Goal: Navigation & Orientation: Find specific page/section

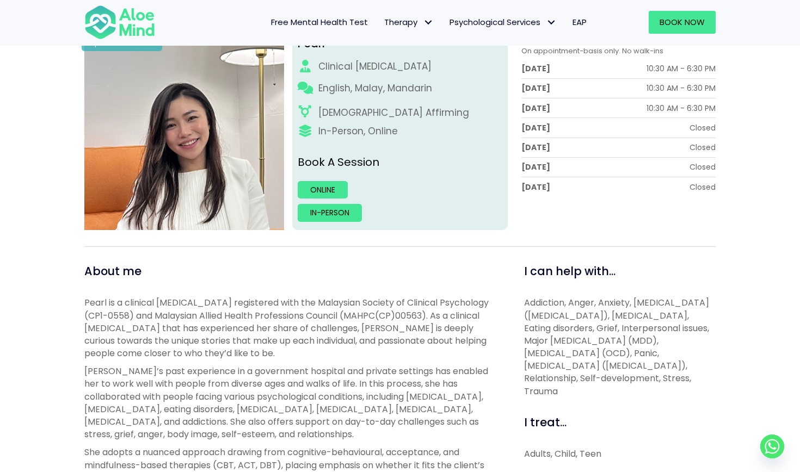
scroll to position [173, 0]
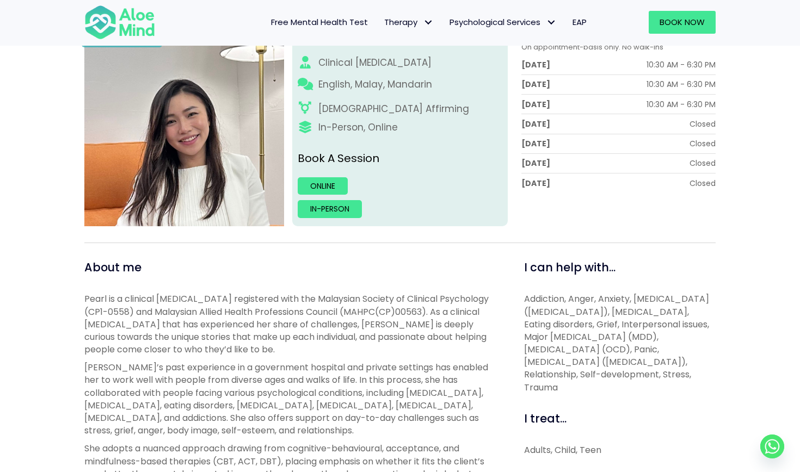
click at [369, 329] on span "Pearl is a clinical psychologist registered with the Malaysian Society of Clini…" at bounding box center [286, 324] width 404 height 63
click at [256, 192] on img at bounding box center [184, 127] width 200 height 200
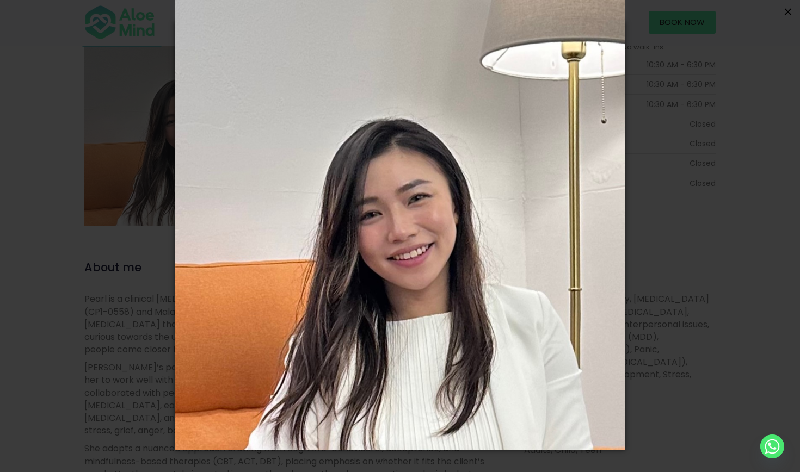
click at [786, 14] on span "×" at bounding box center [787, 11] width 9 height 17
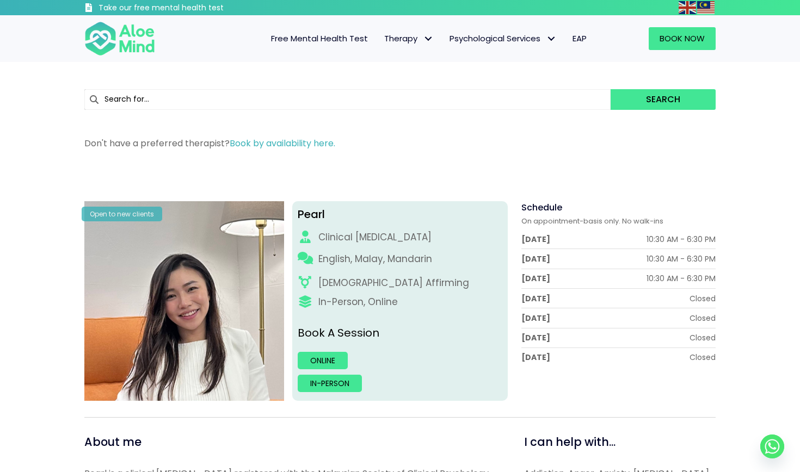
scroll to position [0, 0]
click at [348, 42] on span "Free Mental Health Test" at bounding box center [319, 38] width 97 height 11
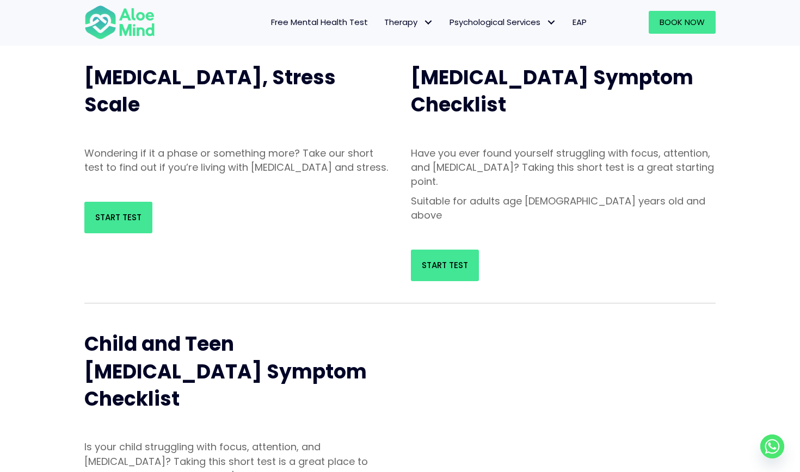
scroll to position [133, 0]
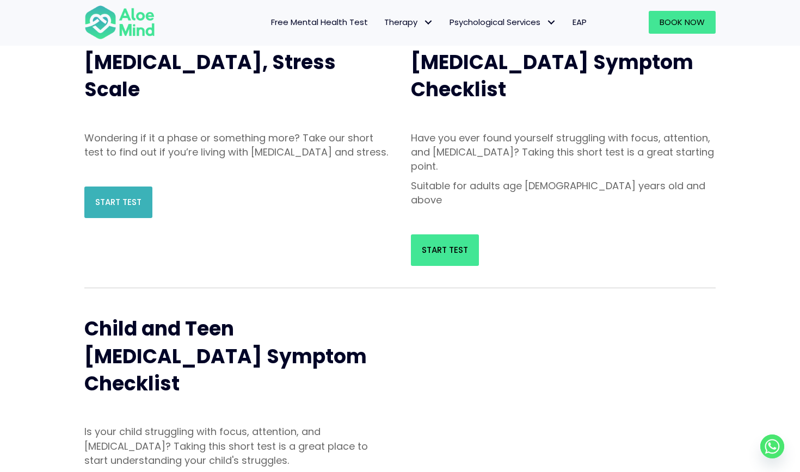
click at [126, 208] on span "Start Test" at bounding box center [118, 201] width 46 height 11
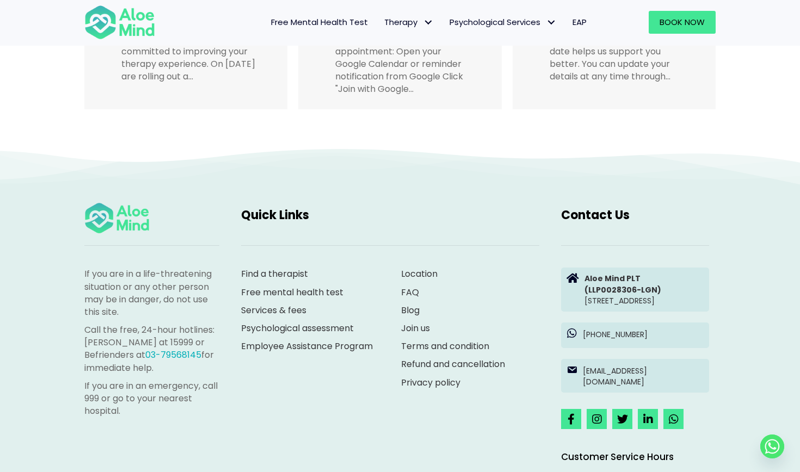
scroll to position [2251, 0]
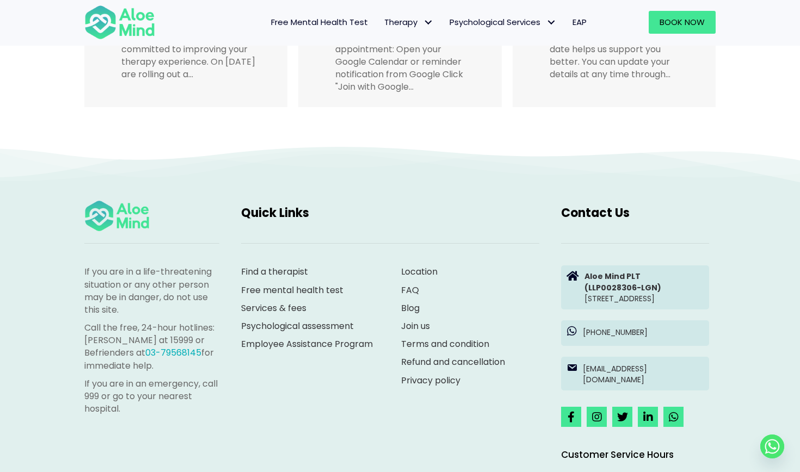
click at [276, 266] on link "Find a therapist" at bounding box center [274, 272] width 67 height 13
click at [408, 302] on link "Blog" at bounding box center [410, 308] width 18 height 13
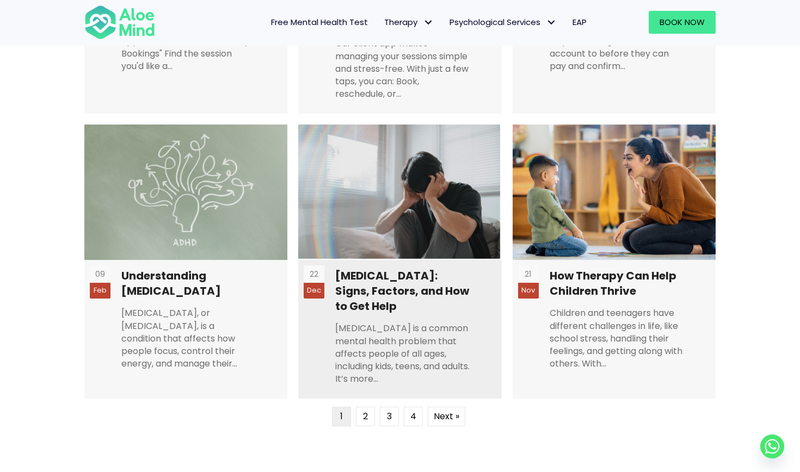
scroll to position [672, 0]
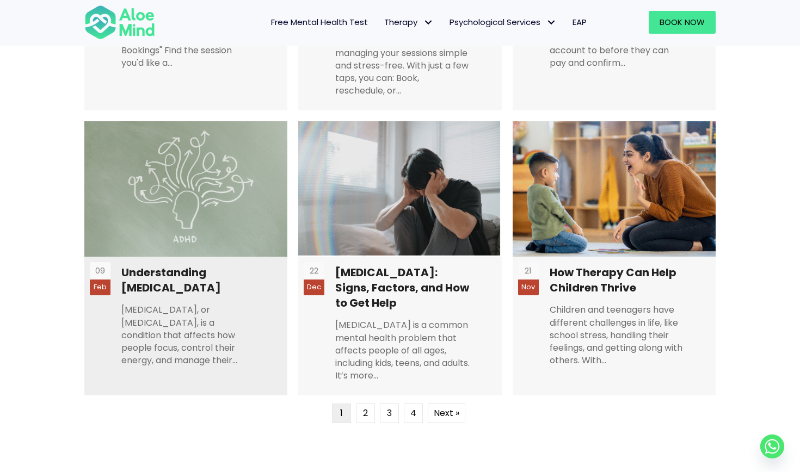
click at [202, 295] on link at bounding box center [185, 258] width 203 height 274
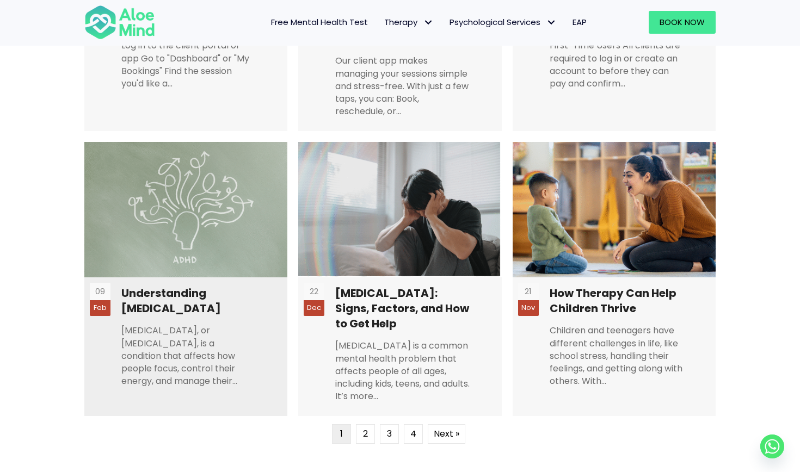
scroll to position [661, 0]
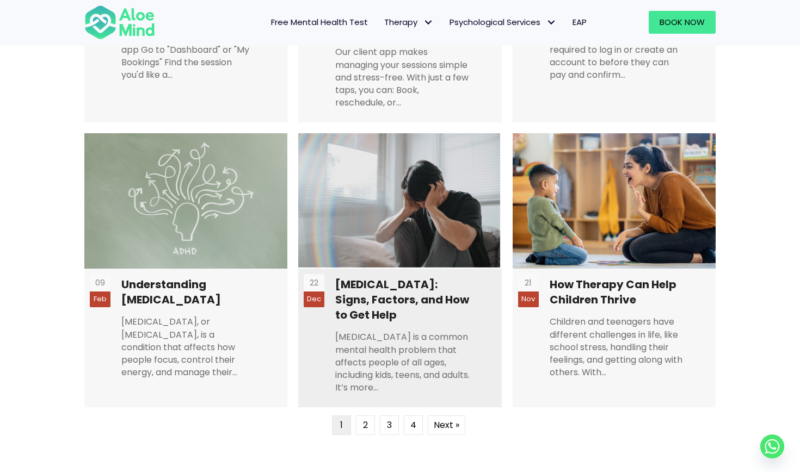
click at [354, 279] on link at bounding box center [399, 270] width 203 height 274
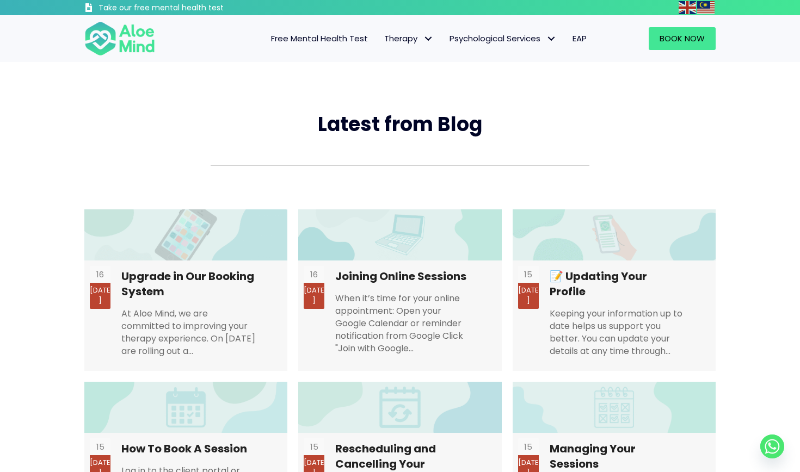
scroll to position [0, 0]
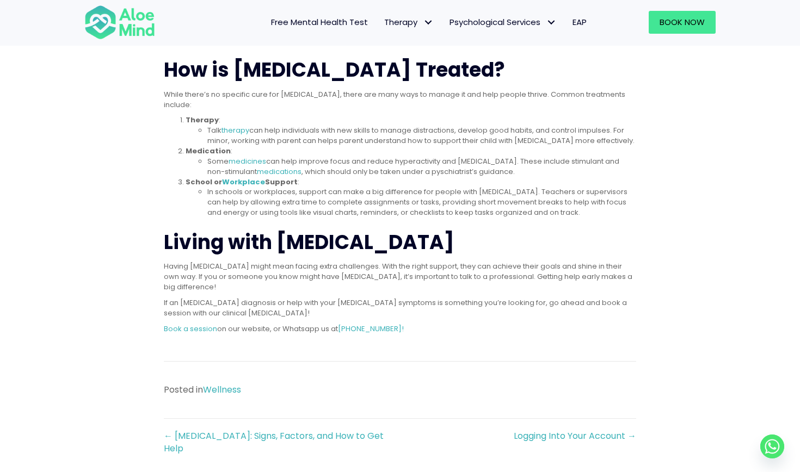
scroll to position [954, 0]
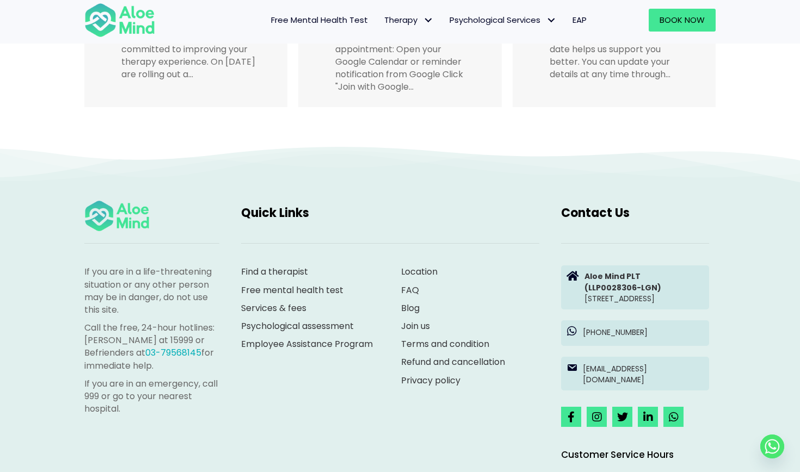
click at [298, 266] on link "Find a therapist" at bounding box center [274, 272] width 67 height 13
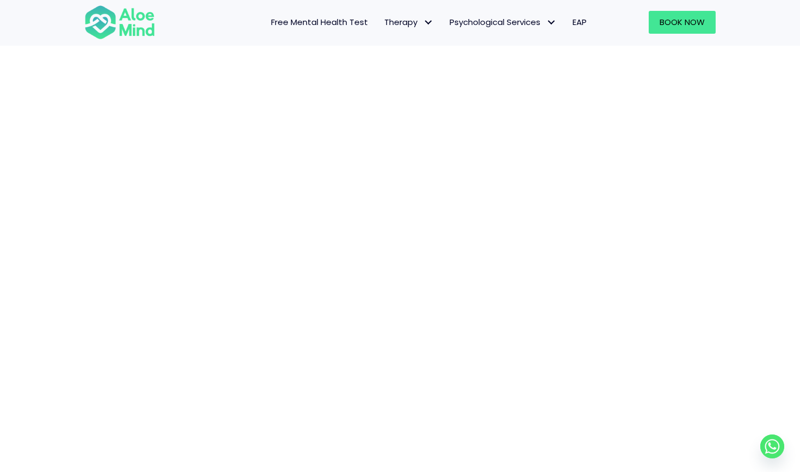
scroll to position [78, 0]
